Goal: Navigation & Orientation: Find specific page/section

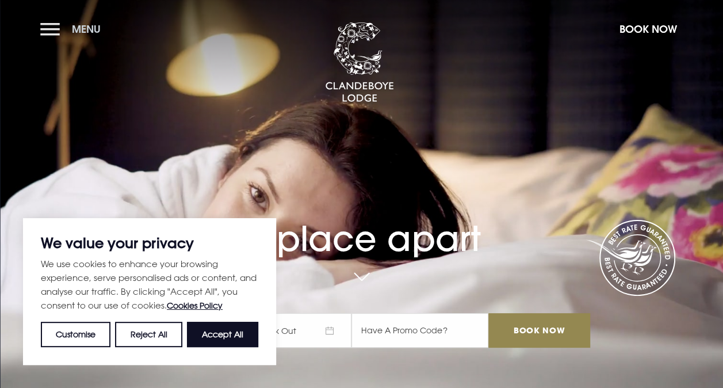
click at [56, 29] on button "Menu" at bounding box center [73, 29] width 66 height 25
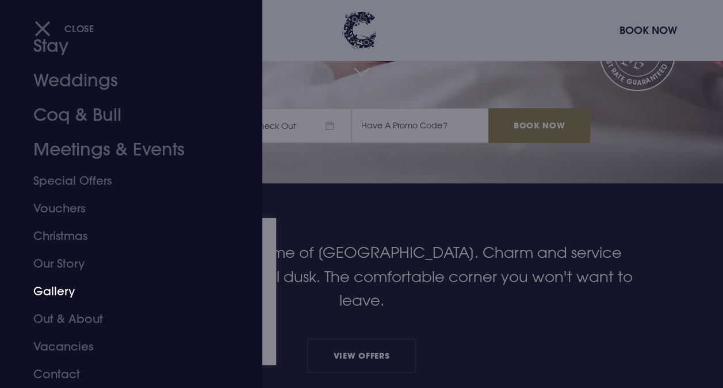
scroll to position [230, 0]
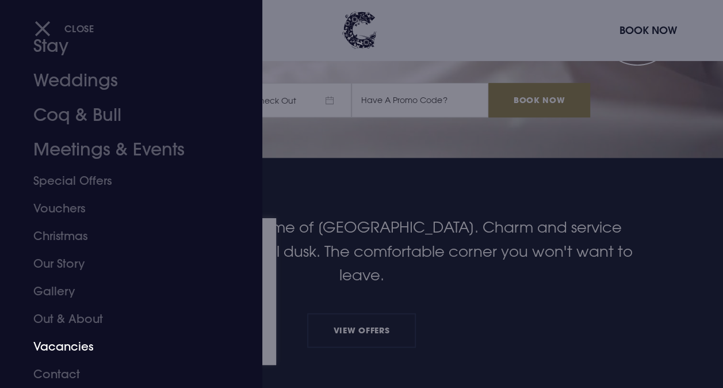
click at [68, 344] on link "Vacancies" at bounding box center [123, 347] width 180 height 28
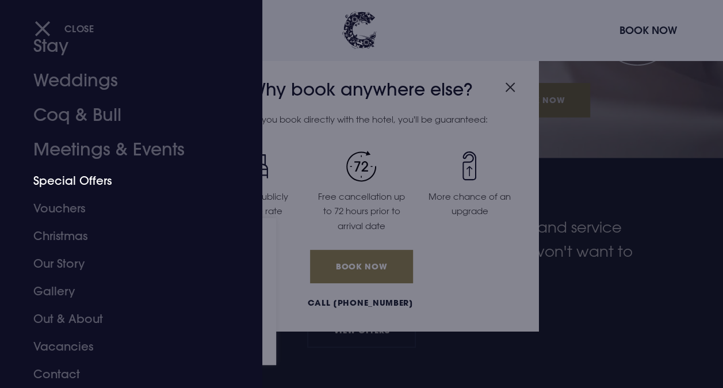
click at [85, 181] on link "Special Offers" at bounding box center [123, 181] width 180 height 28
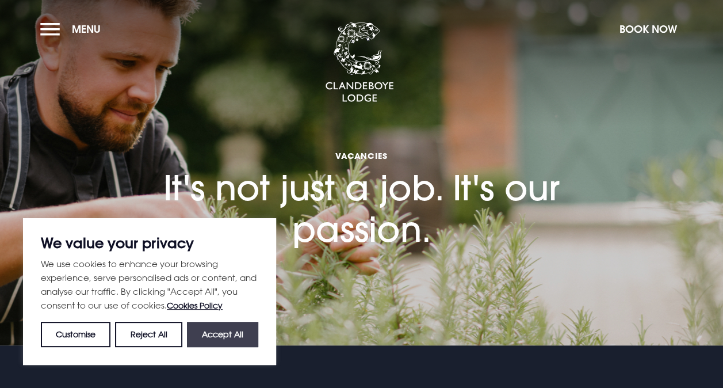
click at [216, 335] on button "Accept All" at bounding box center [222, 334] width 71 height 25
checkbox input "true"
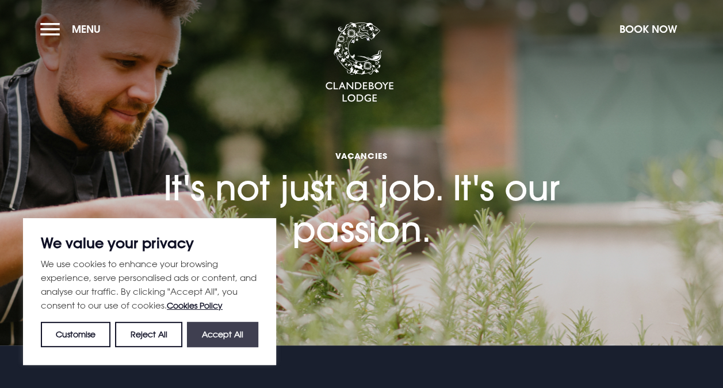
checkbox input "true"
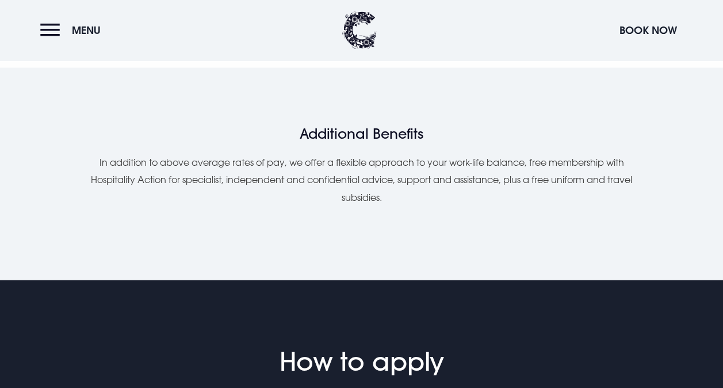
scroll to position [1151, 0]
